Goal: Task Accomplishment & Management: Manage account settings

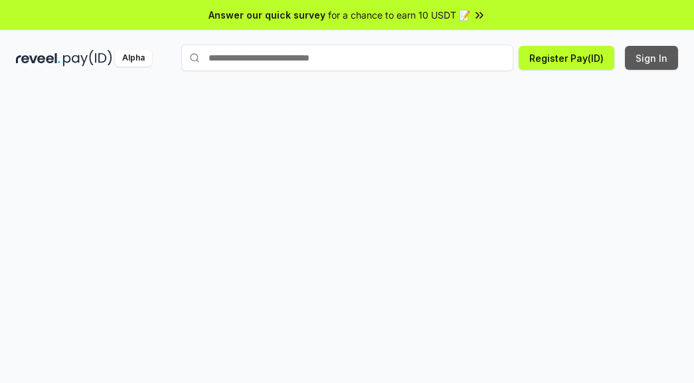
click at [644, 62] on button "Sign In" at bounding box center [651, 58] width 53 height 24
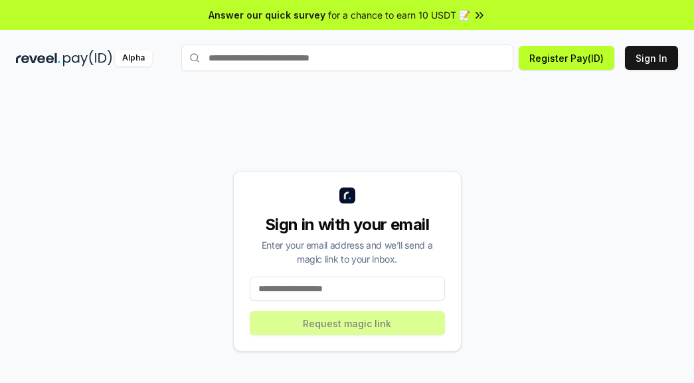
click at [407, 281] on input at bounding box center [347, 288] width 195 height 24
paste input "**********"
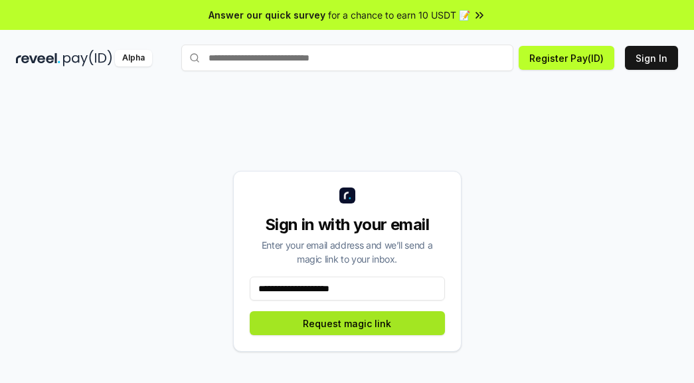
type input "**********"
click at [379, 326] on button "Request magic link" at bounding box center [347, 323] width 195 height 24
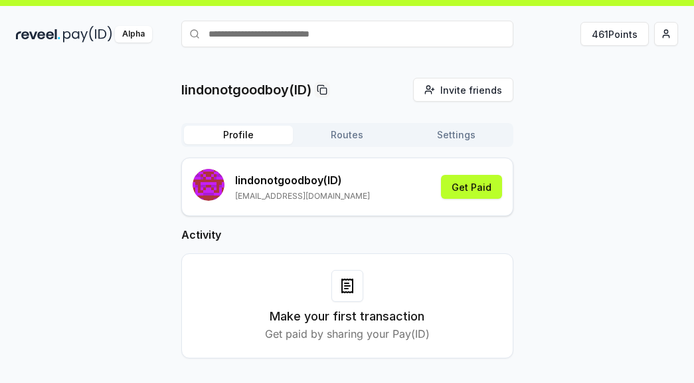
scroll to position [37, 0]
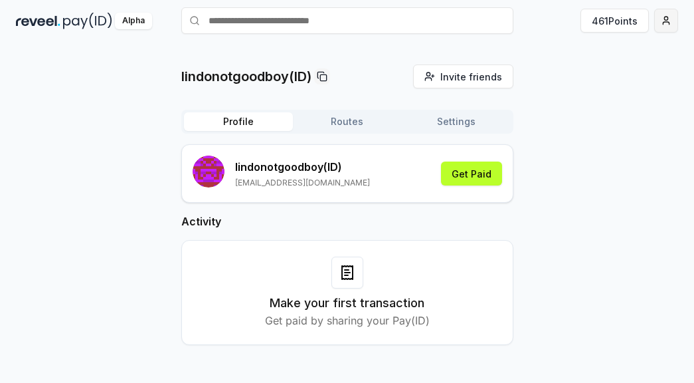
click at [673, 11] on html "Answer our quick survey for a chance to earn 10 USDT 📝 Alpha 461 Points lindono…" at bounding box center [347, 191] width 694 height 383
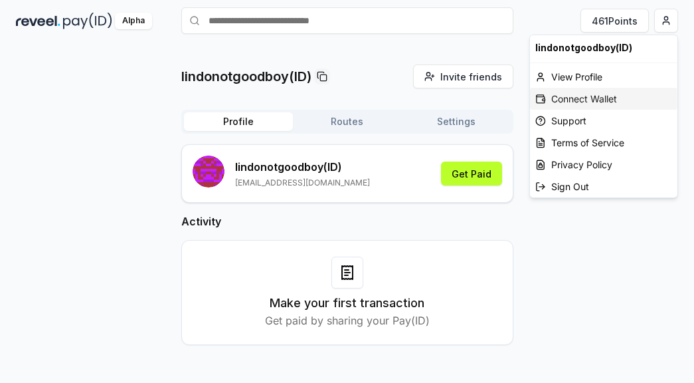
click at [584, 96] on div "Connect Wallet" at bounding box center [603, 99] width 147 height 22
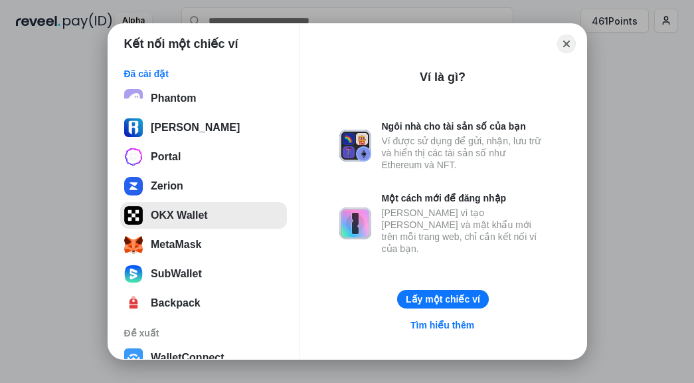
click at [179, 207] on button "OKX Wallet" at bounding box center [203, 215] width 167 height 27
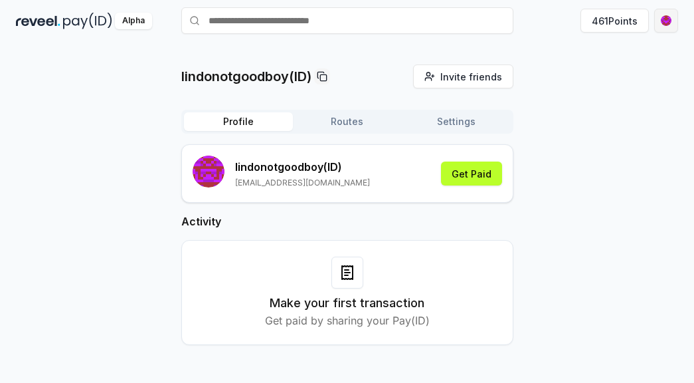
click at [663, 26] on html "Answer our quick survey for a chance to earn 10 USDT 📝 Alpha 461 Points lindono…" at bounding box center [347, 191] width 694 height 383
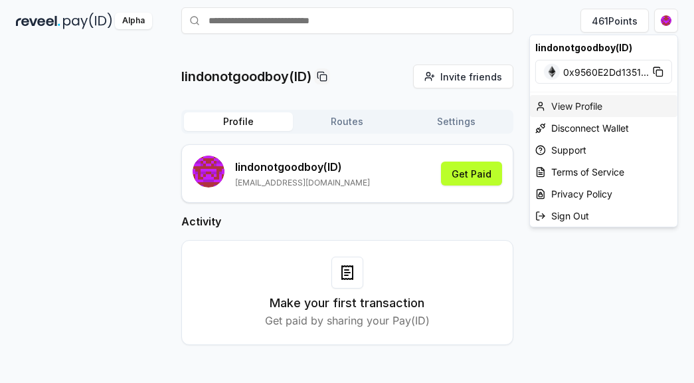
click at [590, 99] on div "View Profile" at bounding box center [603, 106] width 147 height 22
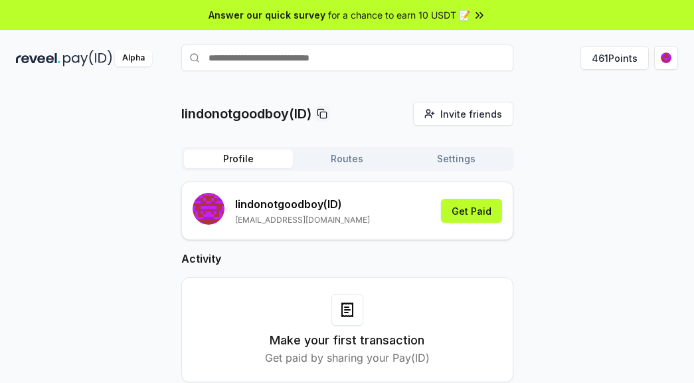
click at [357, 159] on button "Routes" at bounding box center [347, 158] width 109 height 19
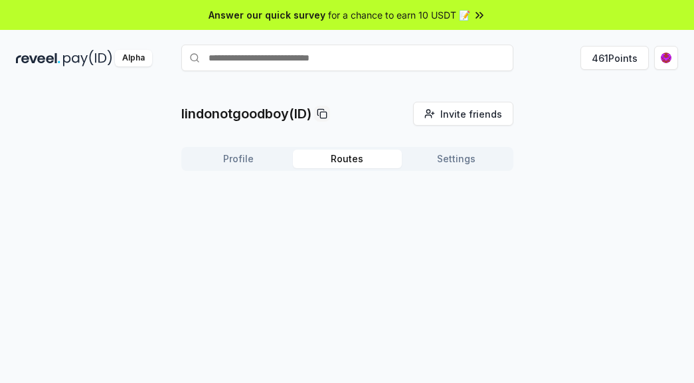
scroll to position [37, 0]
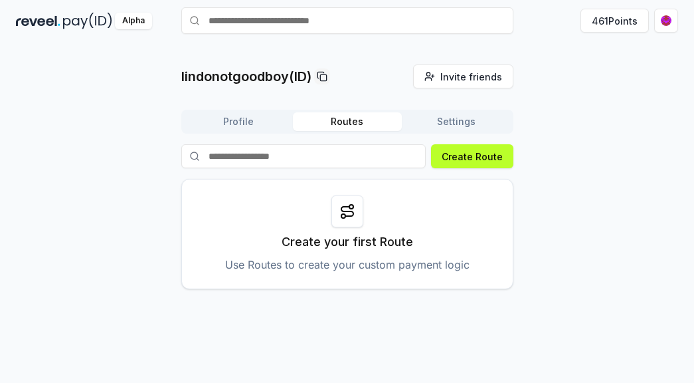
click at [265, 126] on button "Profile" at bounding box center [238, 121] width 109 height 19
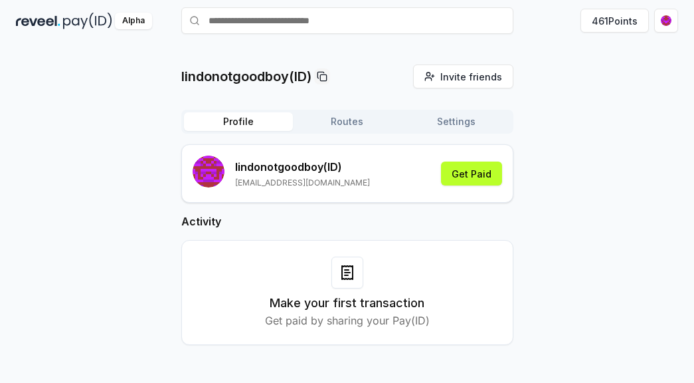
click at [423, 128] on button "Settings" at bounding box center [456, 121] width 109 height 19
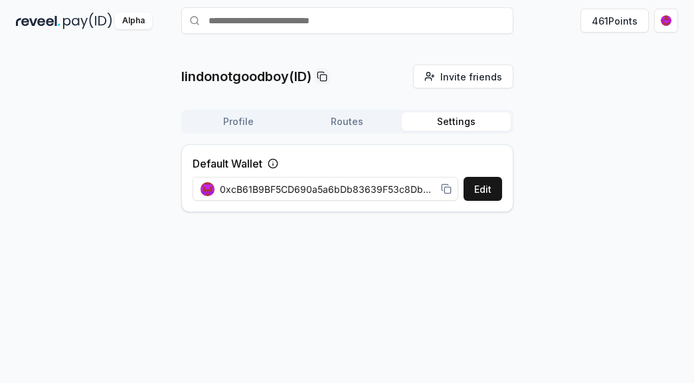
click at [443, 191] on icon at bounding box center [446, 188] width 11 height 11
click at [603, 25] on button "461 Points" at bounding box center [614, 21] width 68 height 24
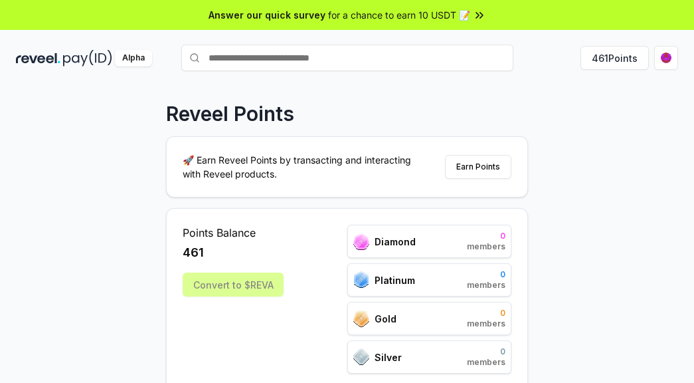
scroll to position [37, 0]
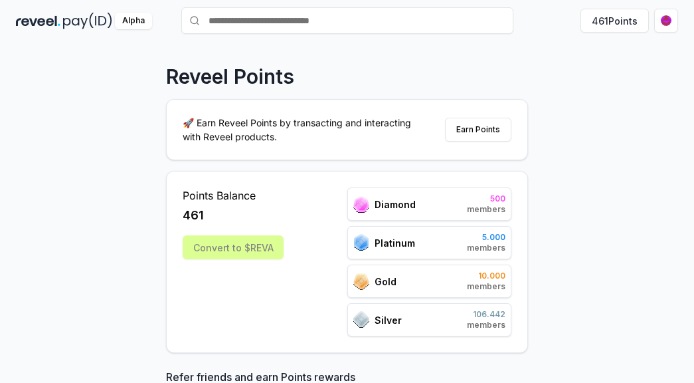
click at [250, 252] on div "Convert to $REVA" at bounding box center [233, 247] width 101 height 24
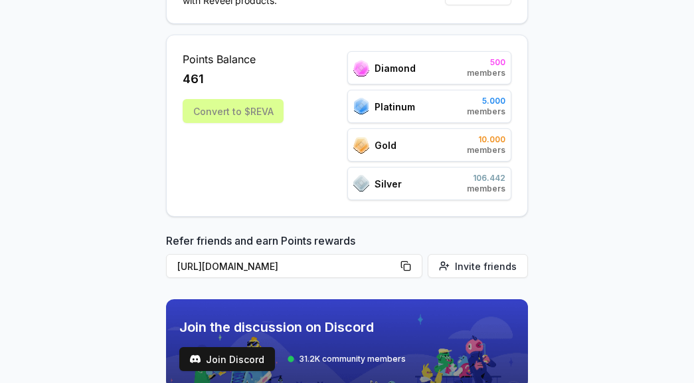
scroll to position [173, 0]
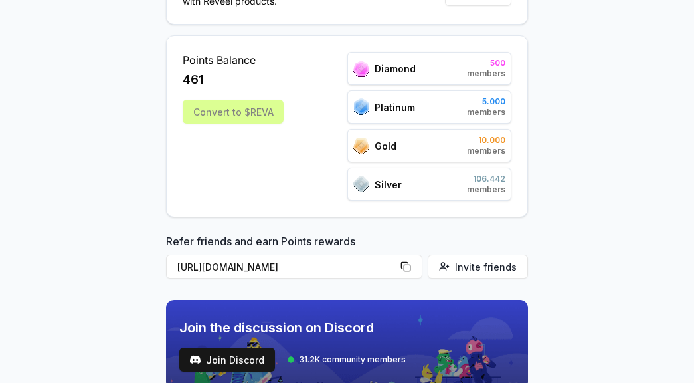
click at [426, 82] on div "Diamond 500 members" at bounding box center [429, 68] width 165 height 33
click at [453, 110] on div "Platinum 5.000 members" at bounding box center [429, 106] width 165 height 33
click at [451, 134] on div "Gold 10.000 members" at bounding box center [429, 145] width 165 height 33
click at [439, 187] on div "Silver 106.442 members" at bounding box center [429, 183] width 165 height 33
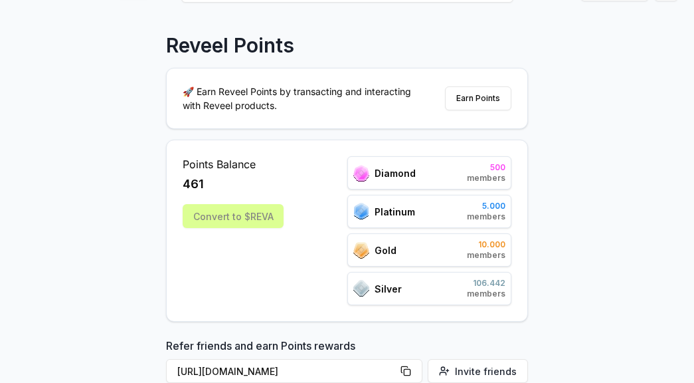
scroll to position [64, 0]
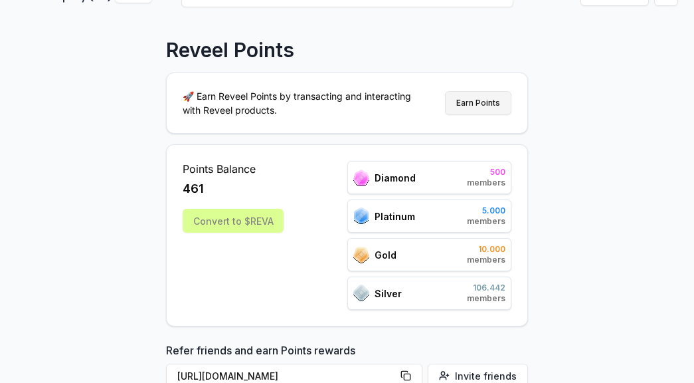
click at [473, 96] on button "Earn Points" at bounding box center [478, 103] width 66 height 24
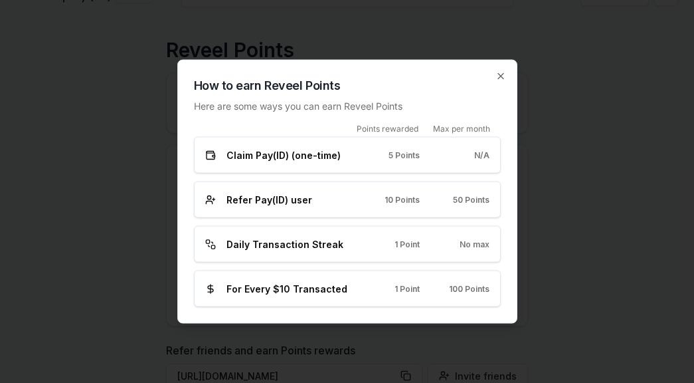
click at [491, 242] on div "Daily Transaction Streak 1 Point No max" at bounding box center [347, 244] width 307 height 37
click at [497, 77] on icon "button" at bounding box center [500, 76] width 11 height 11
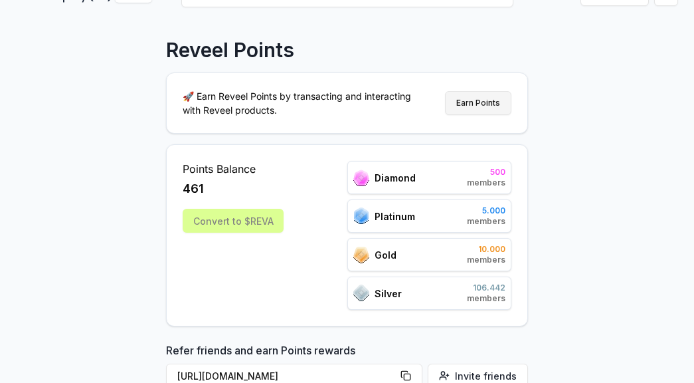
click at [486, 111] on button "Earn Points" at bounding box center [478, 103] width 66 height 24
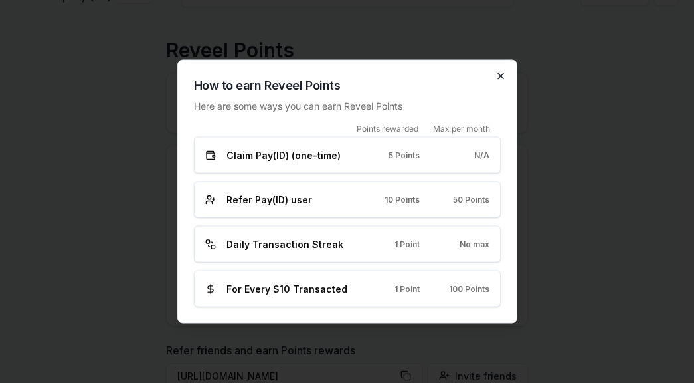
click at [504, 78] on icon "button" at bounding box center [500, 76] width 11 height 11
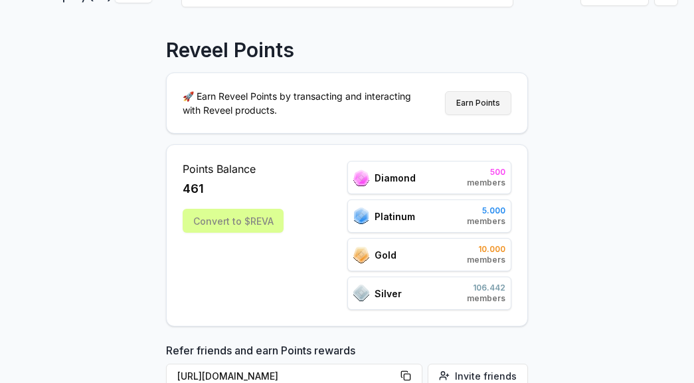
click at [493, 104] on button "Earn Points" at bounding box center [478, 103] width 66 height 24
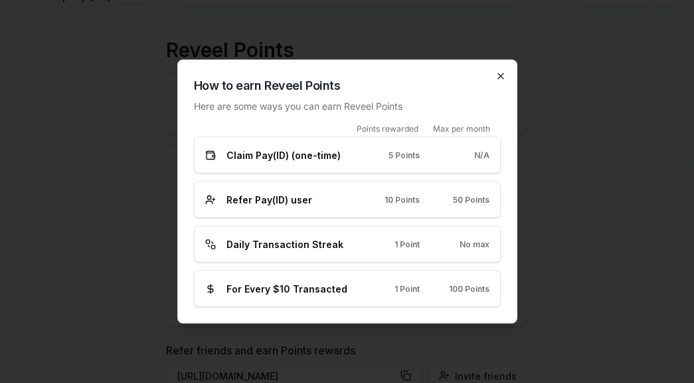
click at [499, 72] on icon "button" at bounding box center [500, 76] width 11 height 11
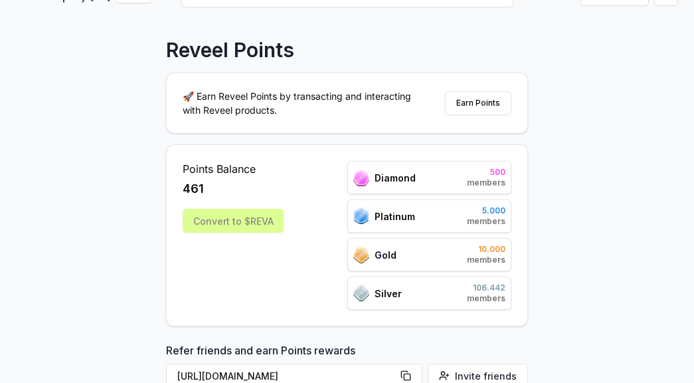
scroll to position [234, 0]
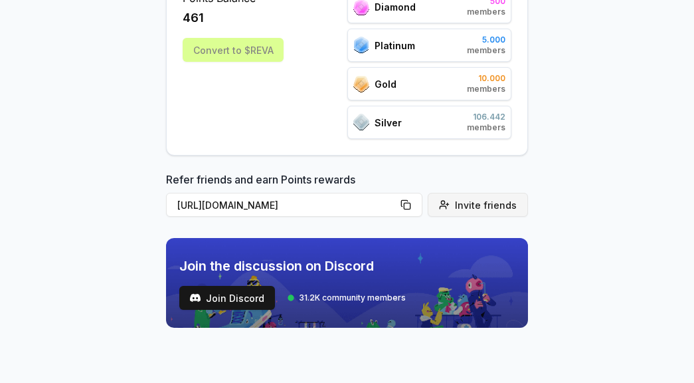
click at [464, 203] on span "Invite friends" at bounding box center [486, 205] width 62 height 14
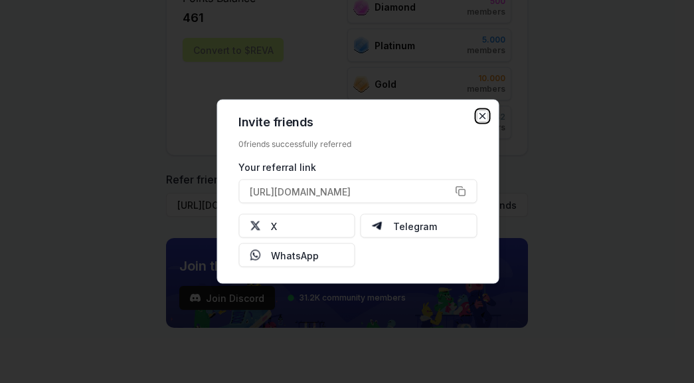
click at [478, 116] on icon "button" at bounding box center [482, 116] width 11 height 11
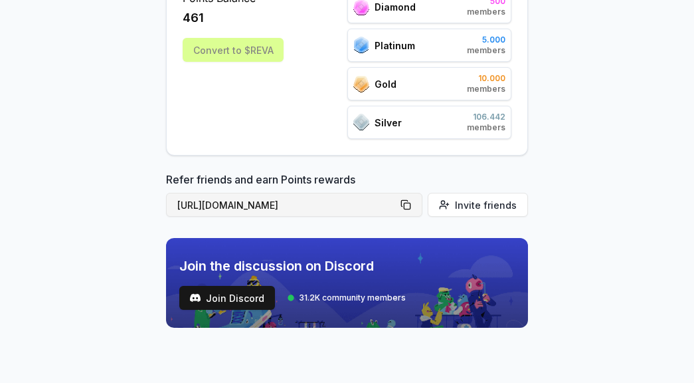
click at [417, 203] on button "https://reveel.id/refer/lindonotgoodboy" at bounding box center [294, 205] width 256 height 24
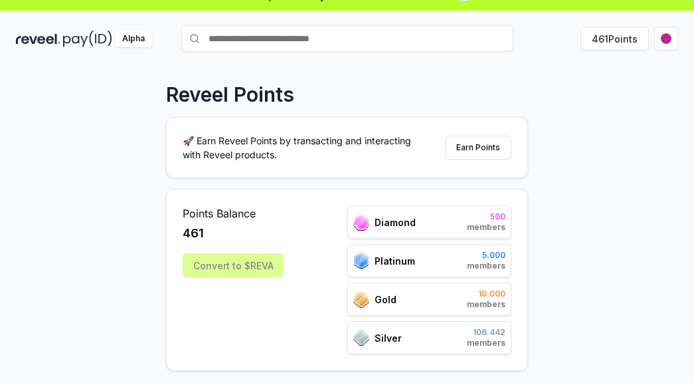
scroll to position [0, 0]
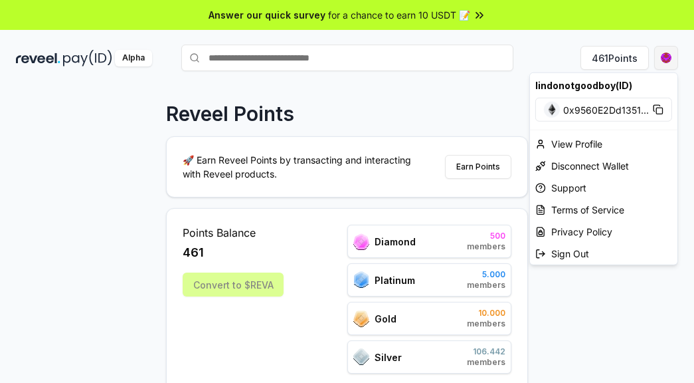
click at [669, 48] on html "Answer our quick survey for a chance to earn 10 USDT 📝 Alpha 461 Points Reveel …" at bounding box center [347, 191] width 694 height 383
click at [588, 149] on div "View Profile" at bounding box center [603, 144] width 147 height 22
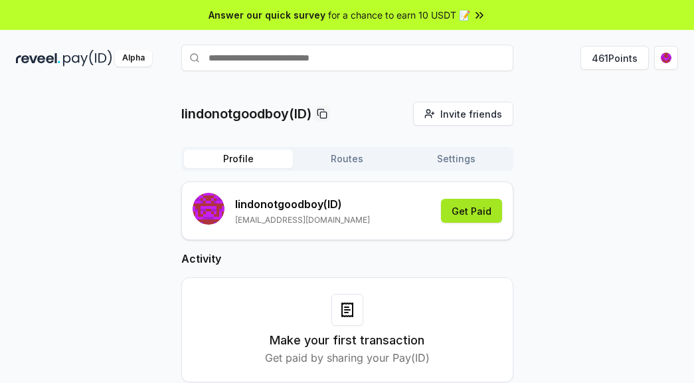
click at [468, 215] on button "Get Paid" at bounding box center [471, 211] width 61 height 24
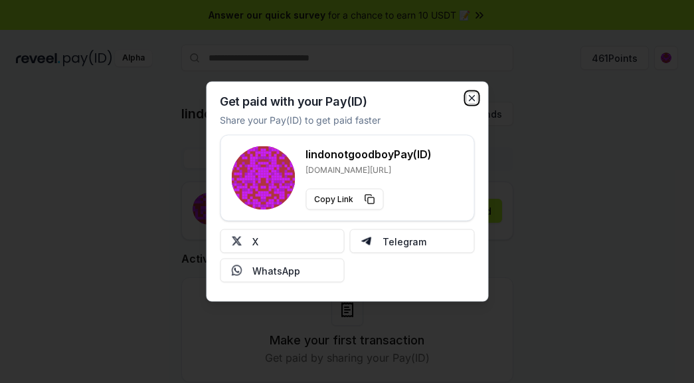
click at [473, 99] on icon "button" at bounding box center [471, 98] width 11 height 11
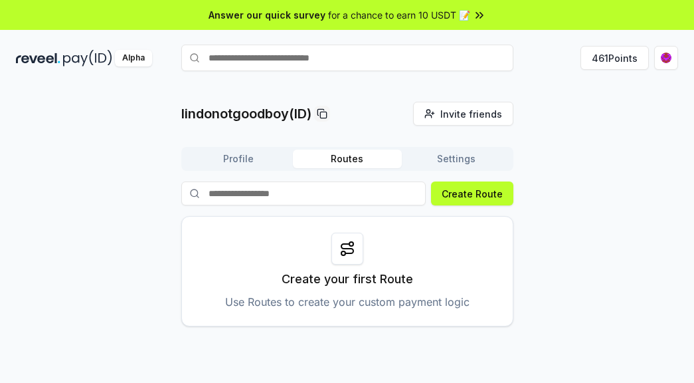
click at [377, 148] on div "Profile Routes Settings" at bounding box center [347, 159] width 332 height 24
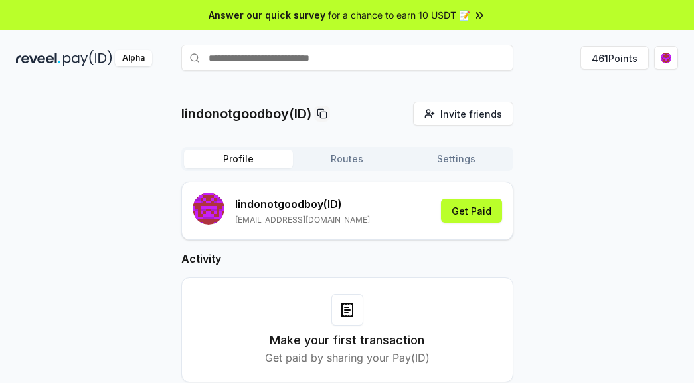
click at [274, 158] on button "Profile" at bounding box center [238, 158] width 109 height 19
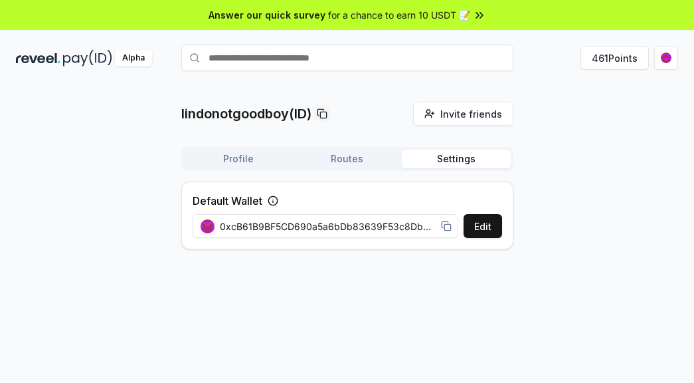
click at [432, 167] on button "Settings" at bounding box center [456, 158] width 109 height 19
click at [361, 157] on button "Routes" at bounding box center [347, 158] width 109 height 19
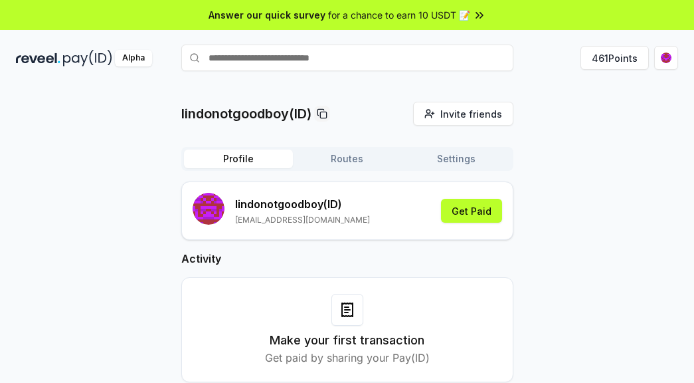
click at [253, 155] on button "Profile" at bounding box center [238, 158] width 109 height 19
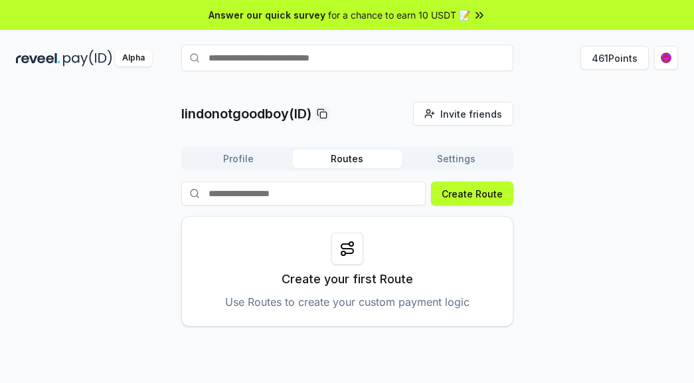
click at [327, 162] on button "Routes" at bounding box center [347, 158] width 109 height 19
click at [464, 190] on button "Create Route" at bounding box center [472, 193] width 82 height 24
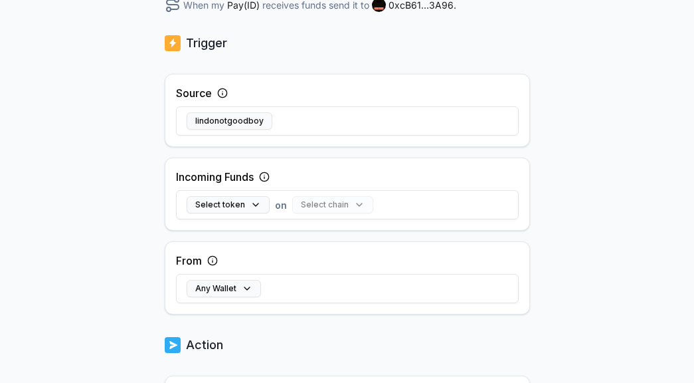
scroll to position [319, 0]
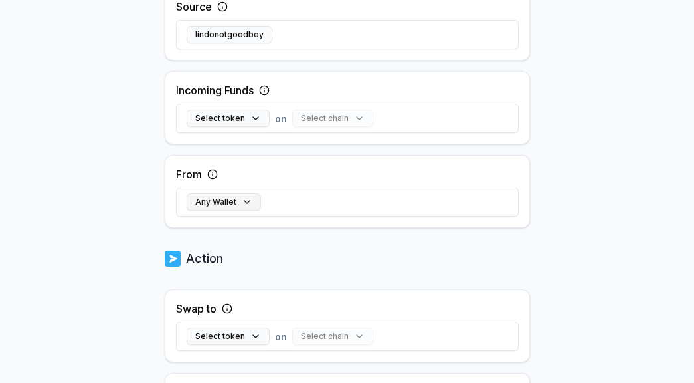
click at [241, 204] on button "Any Wallet" at bounding box center [224, 201] width 74 height 17
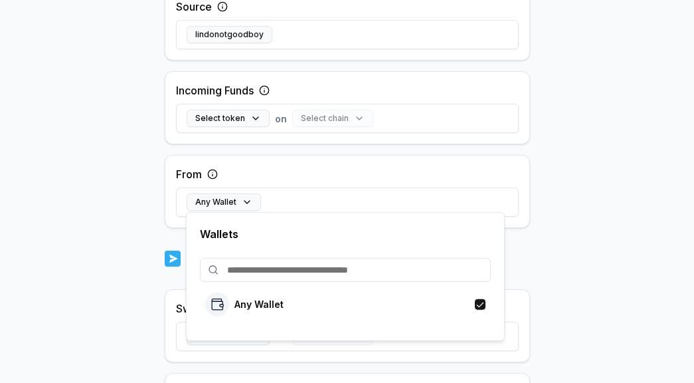
click at [141, 220] on body "Answer our quick survey for a chance to earn 10 USDT 📝 Alpha 461 Points Back Cr…" at bounding box center [347, 191] width 694 height 383
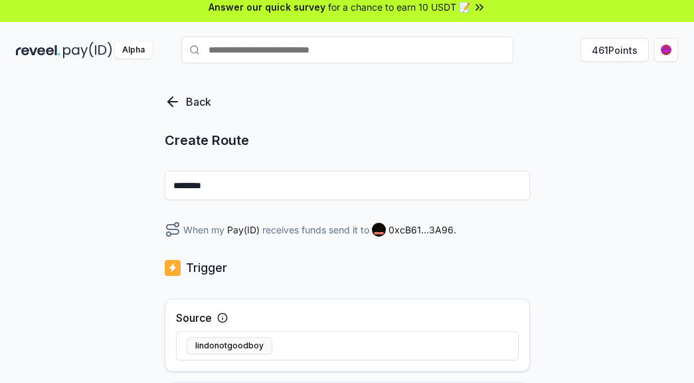
scroll to position [0, 0]
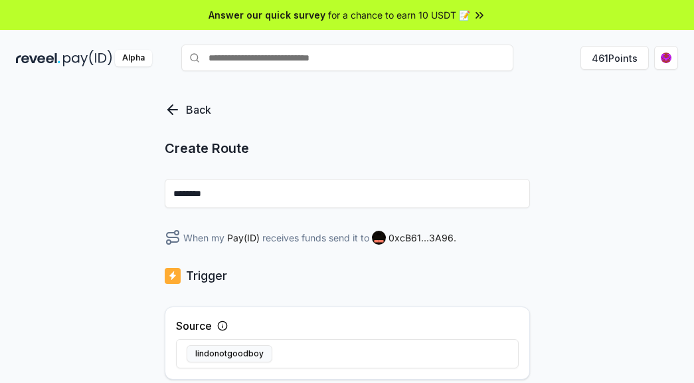
click at [179, 110] on icon at bounding box center [173, 110] width 16 height 16
